Goal: Task Accomplishment & Management: Understand process/instructions

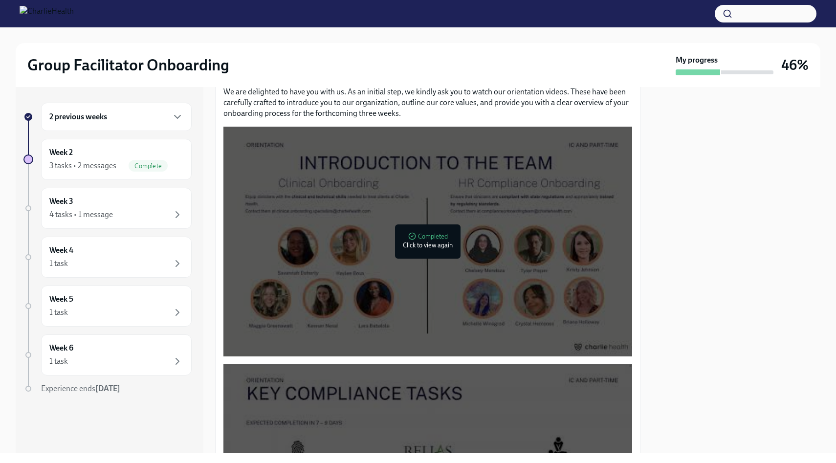
scroll to position [1012, 0]
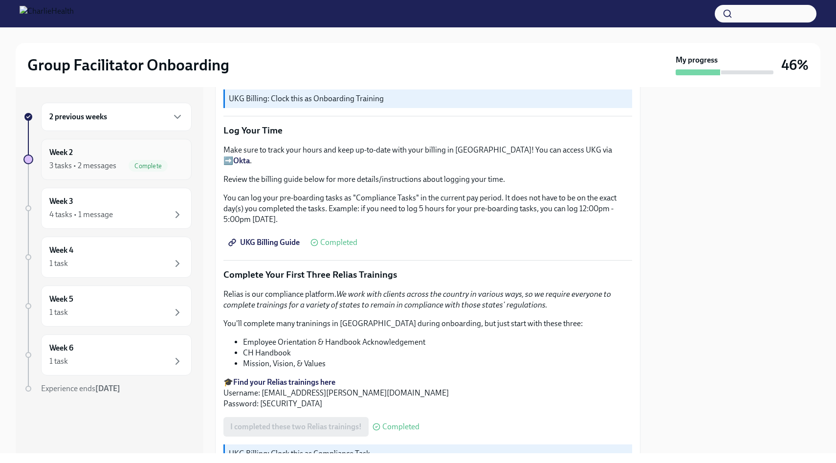
click at [118, 165] on div "3 tasks • 2 messages Complete" at bounding box center [116, 166] width 134 height 12
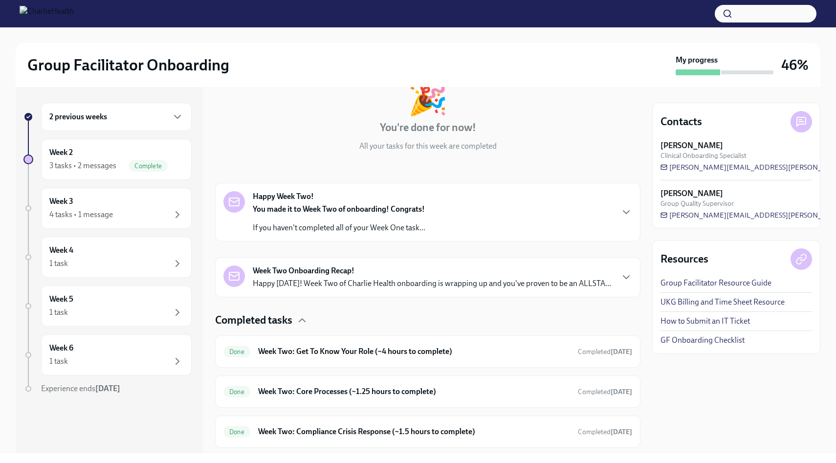
scroll to position [91, 0]
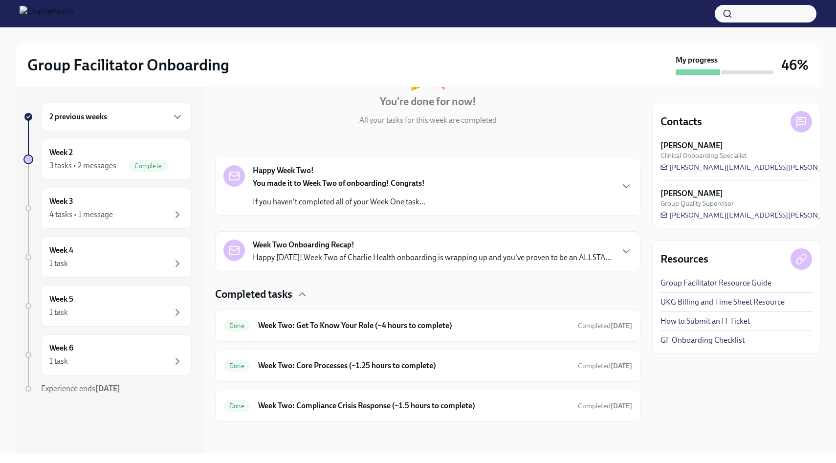
click at [345, 255] on p "Happy [DATE]! Week Two of Charlie Health onboarding is wrapping up and you've p…" at bounding box center [432, 257] width 358 height 11
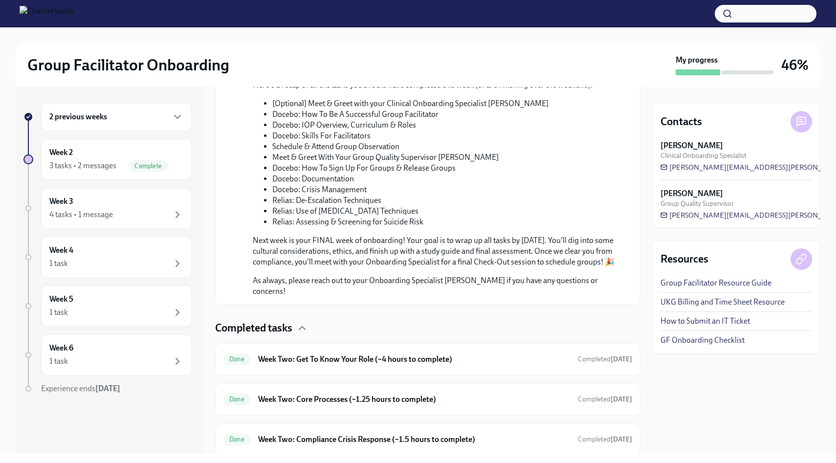
scroll to position [569, 0]
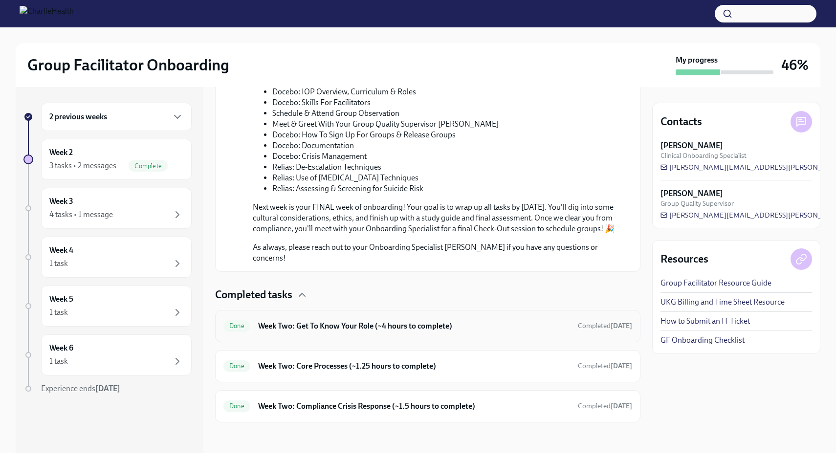
click at [351, 324] on h6 "Week Two: Get To Know Your Role (~4 hours to complete)" at bounding box center [414, 326] width 312 height 11
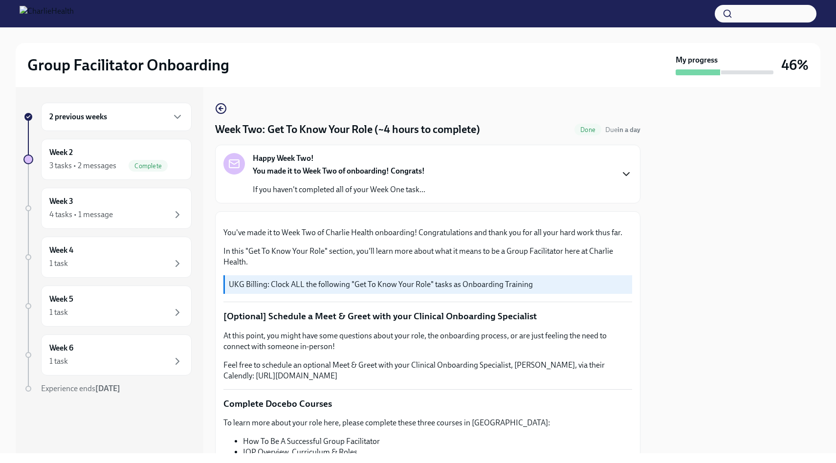
click at [626, 176] on icon "button" at bounding box center [626, 174] width 12 height 12
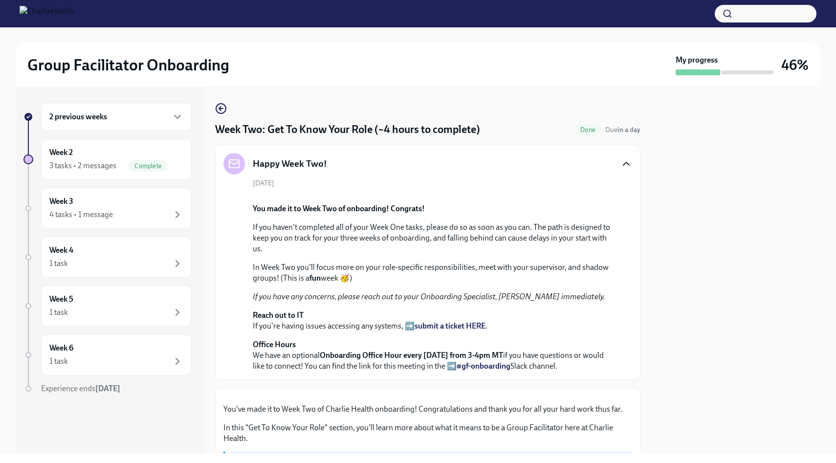
click at [624, 167] on icon "button" at bounding box center [626, 164] width 12 height 12
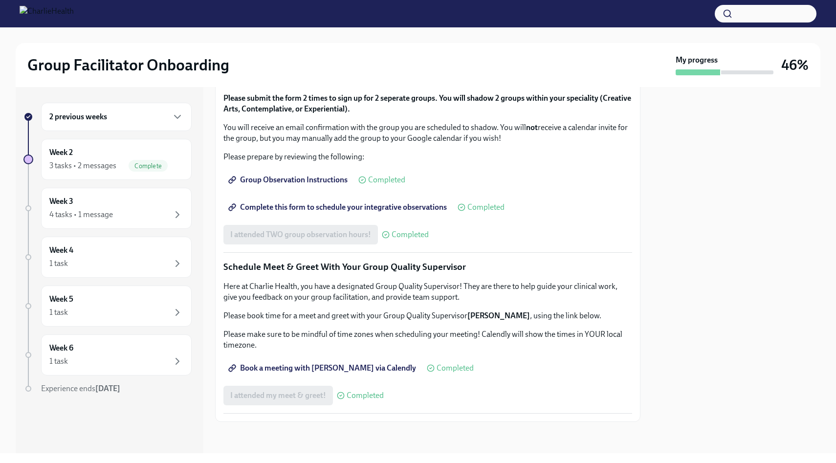
scroll to position [841, 0]
click at [141, 166] on span "Complete" at bounding box center [148, 165] width 39 height 7
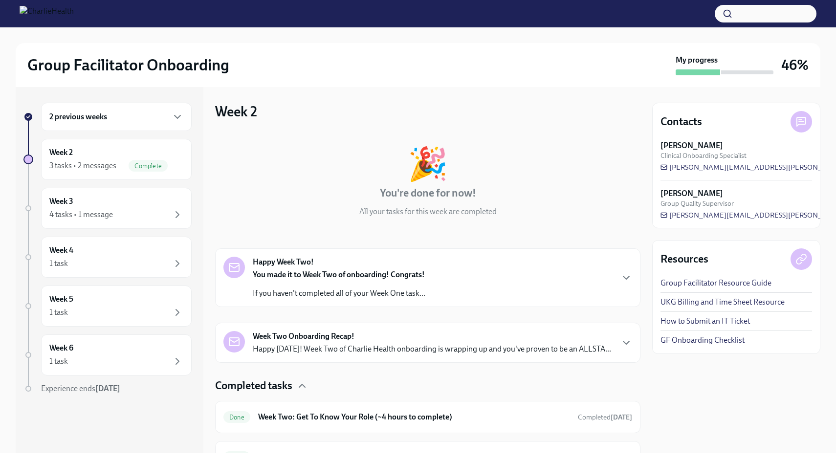
scroll to position [91, 0]
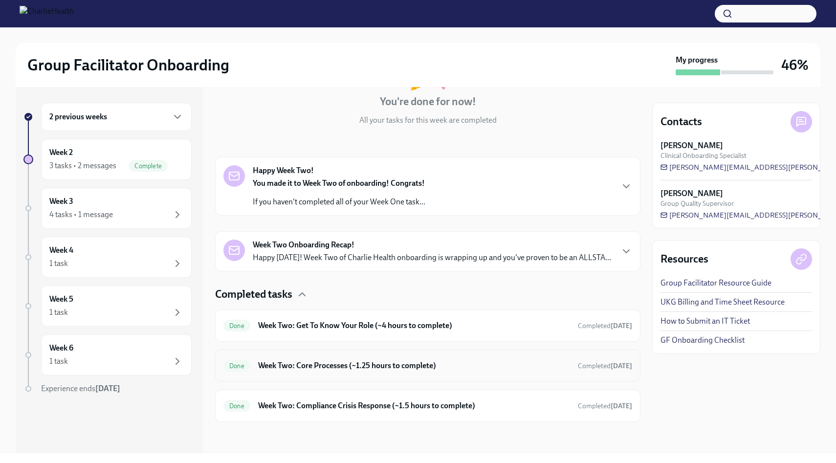
click at [387, 367] on h6 "Week Two: Core Processes (~1.25 hours to complete)" at bounding box center [414, 365] width 312 height 11
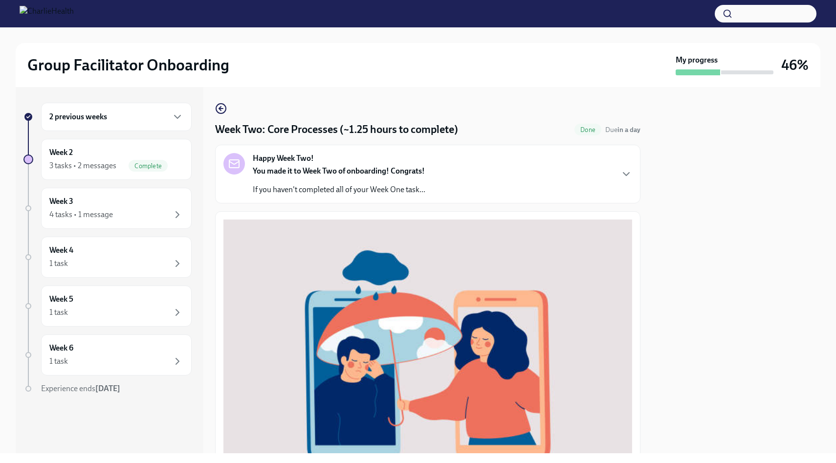
click at [292, 157] on strong "Happy Week Two!" at bounding box center [283, 158] width 61 height 11
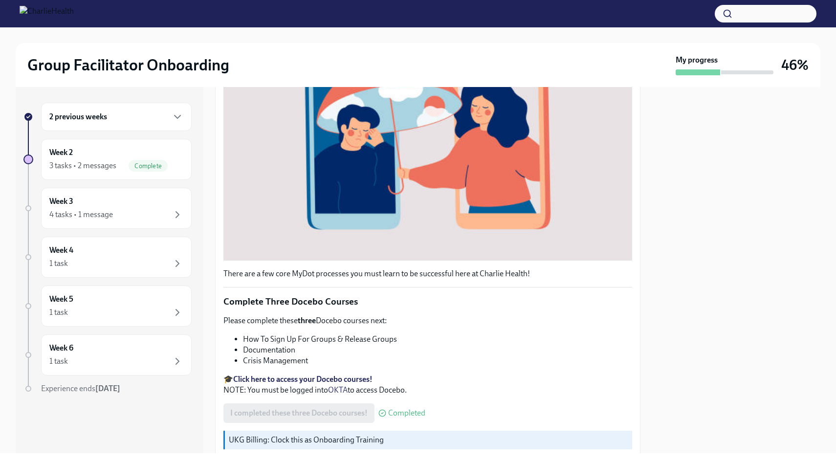
scroll to position [617, 0]
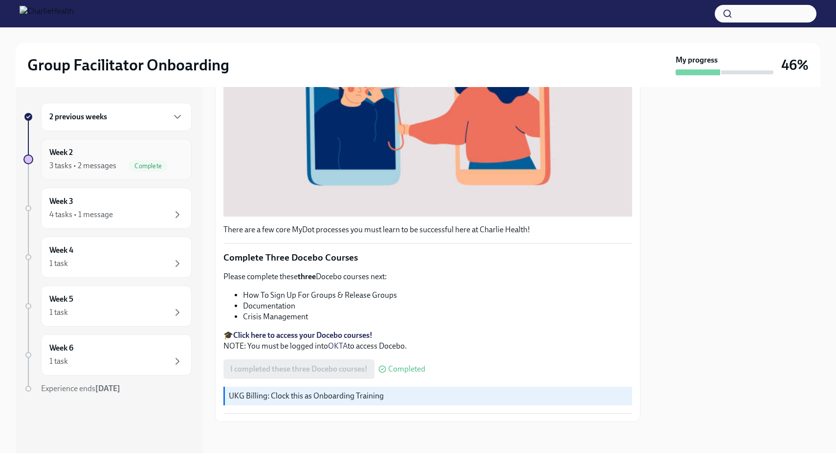
click at [91, 160] on div "3 tasks • 2 messages" at bounding box center [82, 165] width 67 height 11
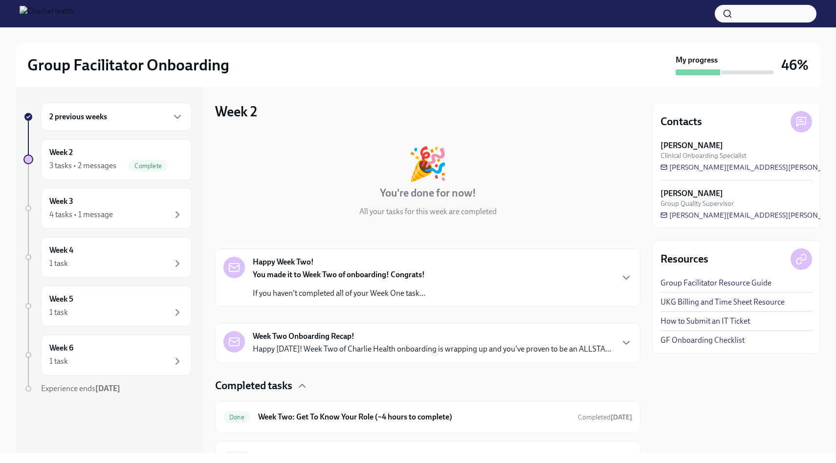
scroll to position [91, 0]
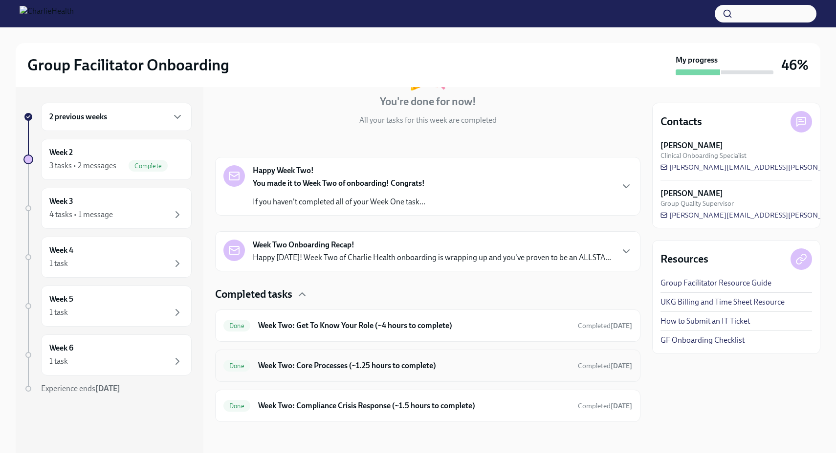
click at [315, 365] on h6 "Week Two: Core Processes (~1.25 hours to complete)" at bounding box center [414, 365] width 312 height 11
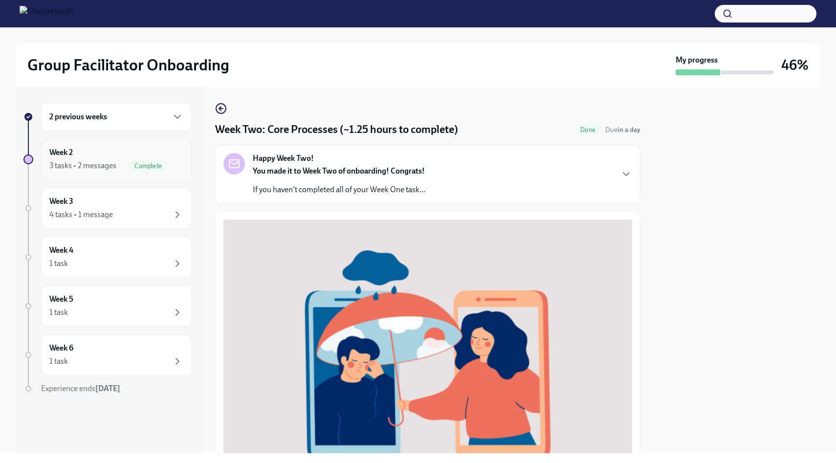
click at [114, 167] on div "3 tasks • 2 messages" at bounding box center [82, 165] width 67 height 11
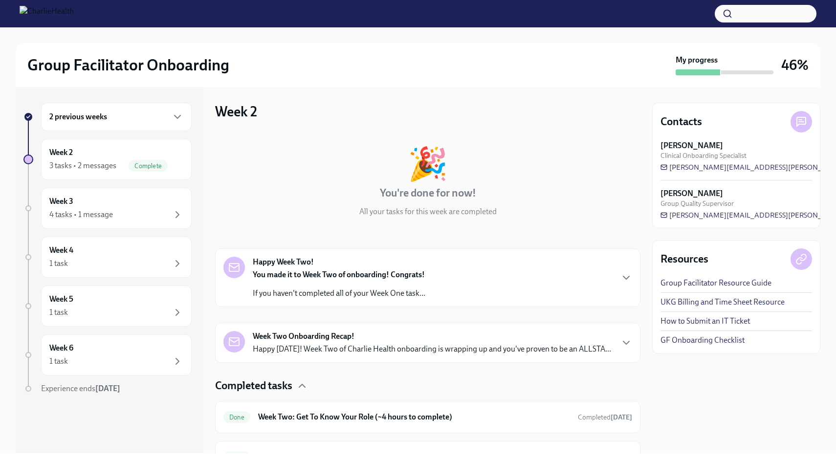
scroll to position [91, 0]
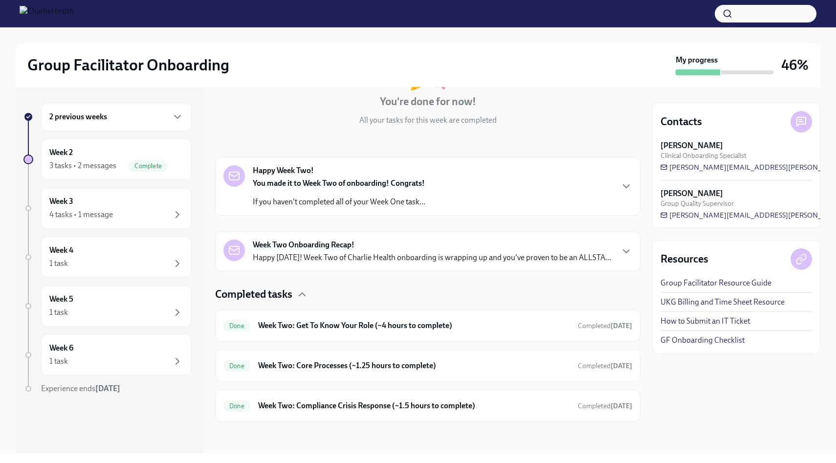
click at [281, 265] on div "Week Two Onboarding Recap! Happy [DATE]! Week Two of Charlie Health onboarding …" at bounding box center [427, 251] width 425 height 40
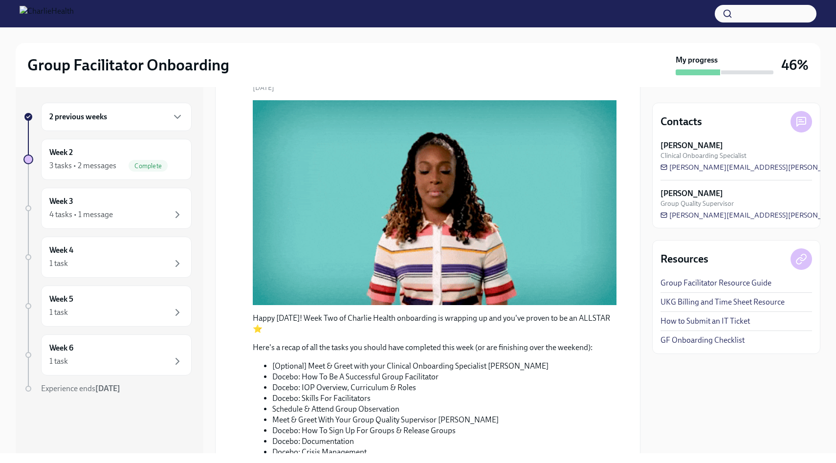
scroll to position [569, 0]
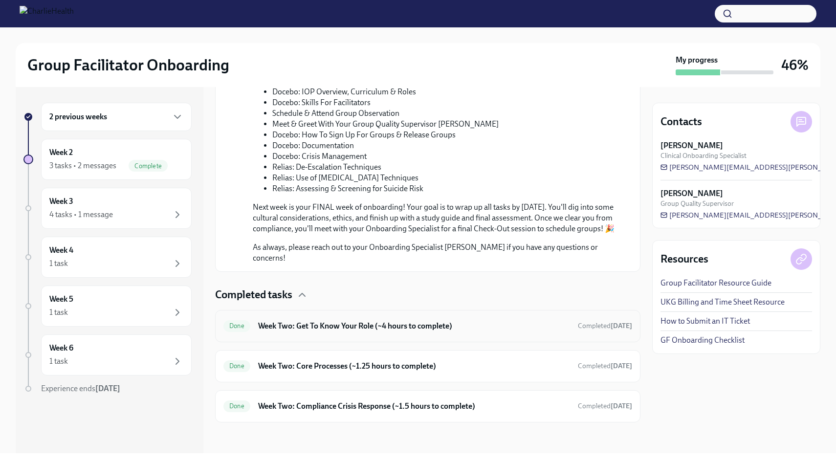
click at [299, 324] on h6 "Week Two: Get To Know Your Role (~4 hours to complete)" at bounding box center [414, 326] width 312 height 11
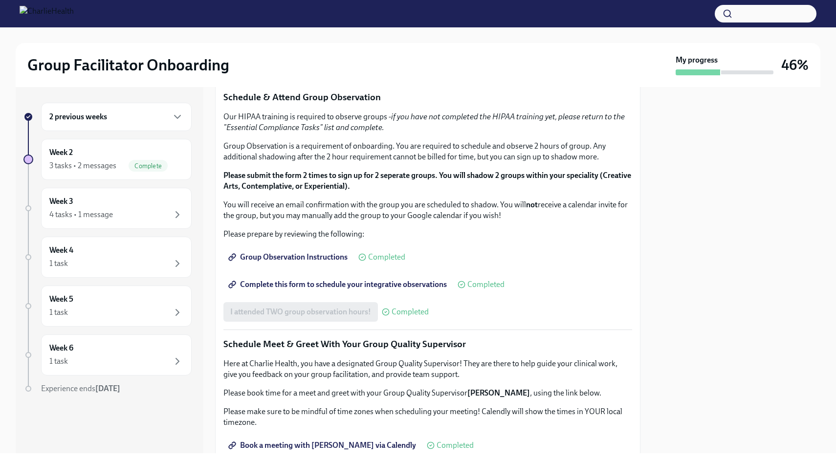
scroll to position [339, 0]
